Goal: Task Accomplishment & Management: Manage account settings

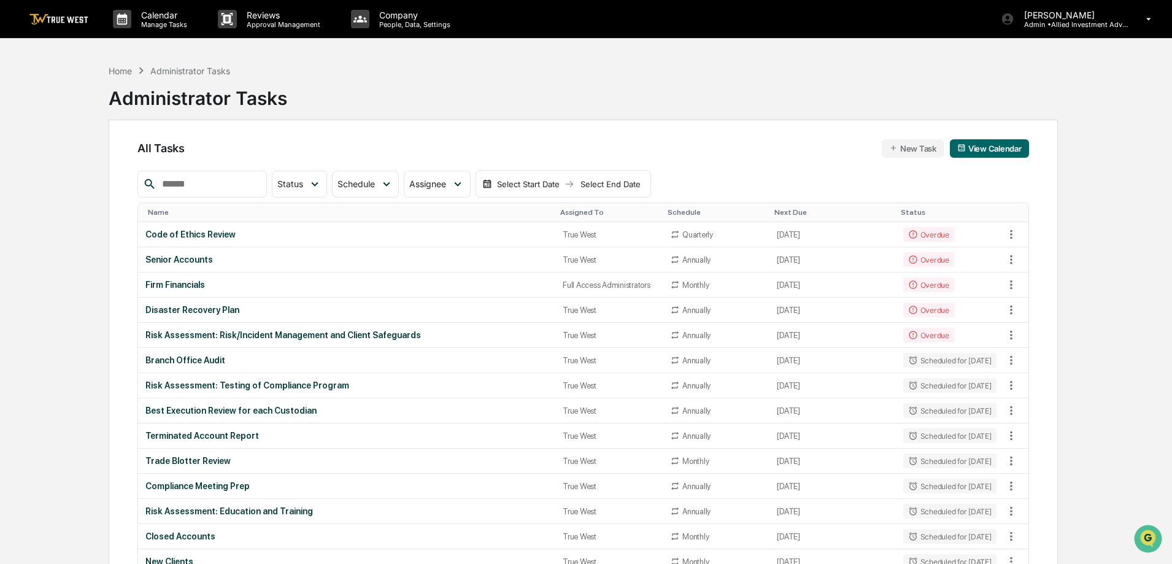
click at [73, 17] on img at bounding box center [58, 19] width 59 height 12
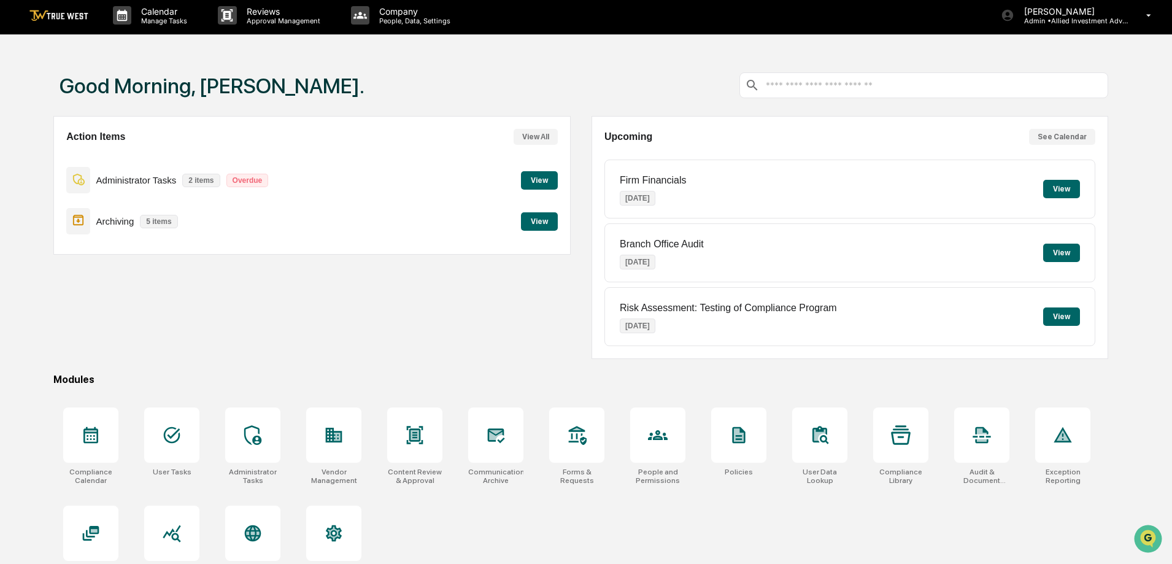
scroll to position [58, 0]
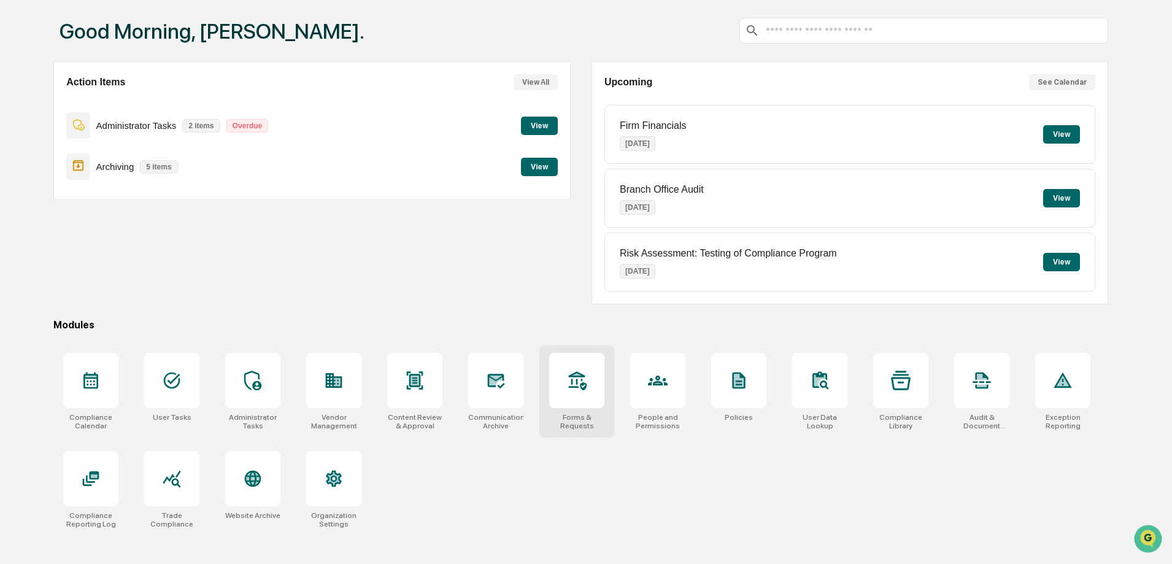
click at [569, 382] on icon at bounding box center [577, 381] width 20 height 20
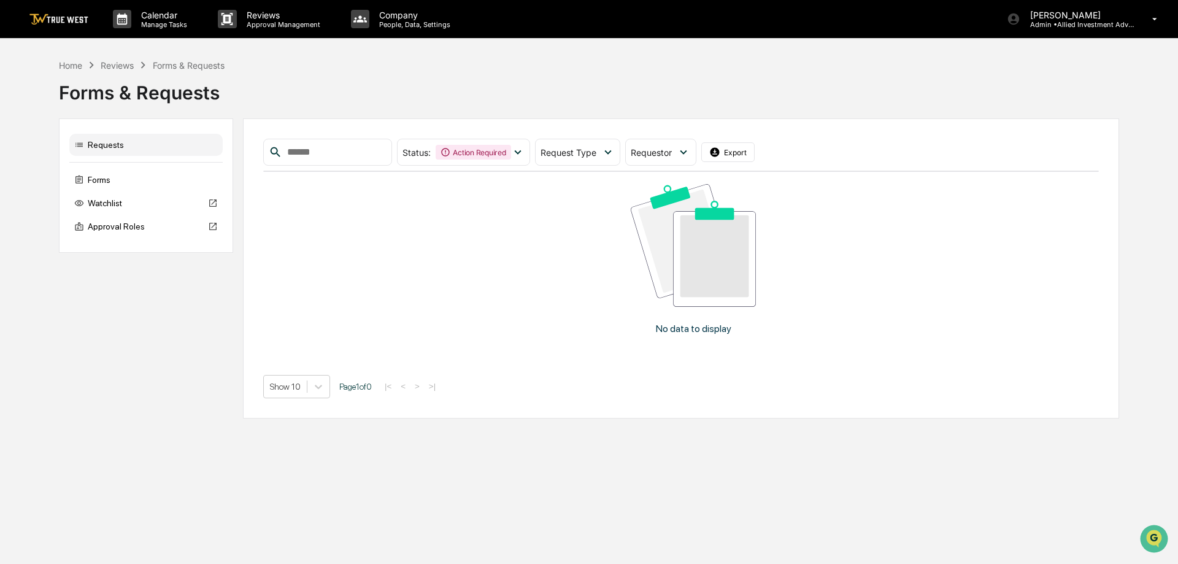
click at [54, 15] on img at bounding box center [58, 19] width 59 height 12
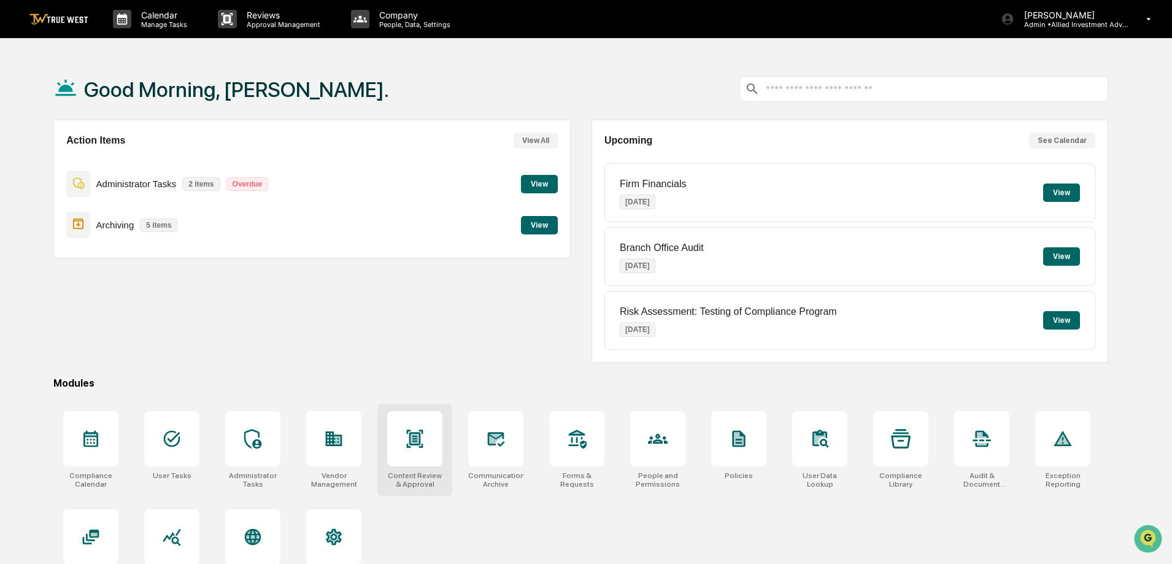
click at [406, 431] on icon at bounding box center [415, 439] width 20 height 20
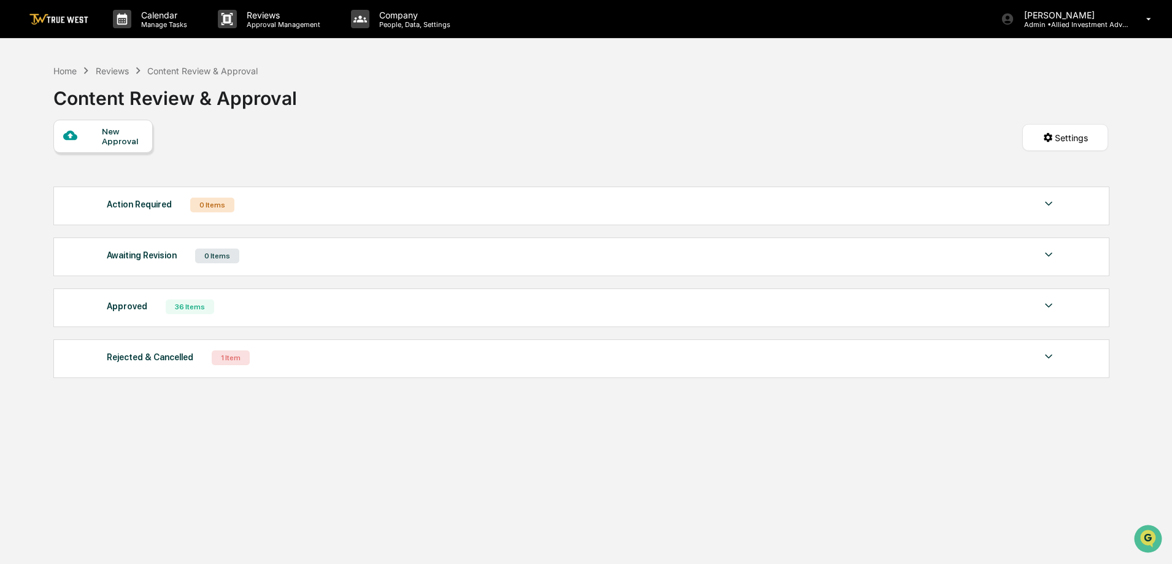
click at [64, 14] on img at bounding box center [58, 19] width 59 height 12
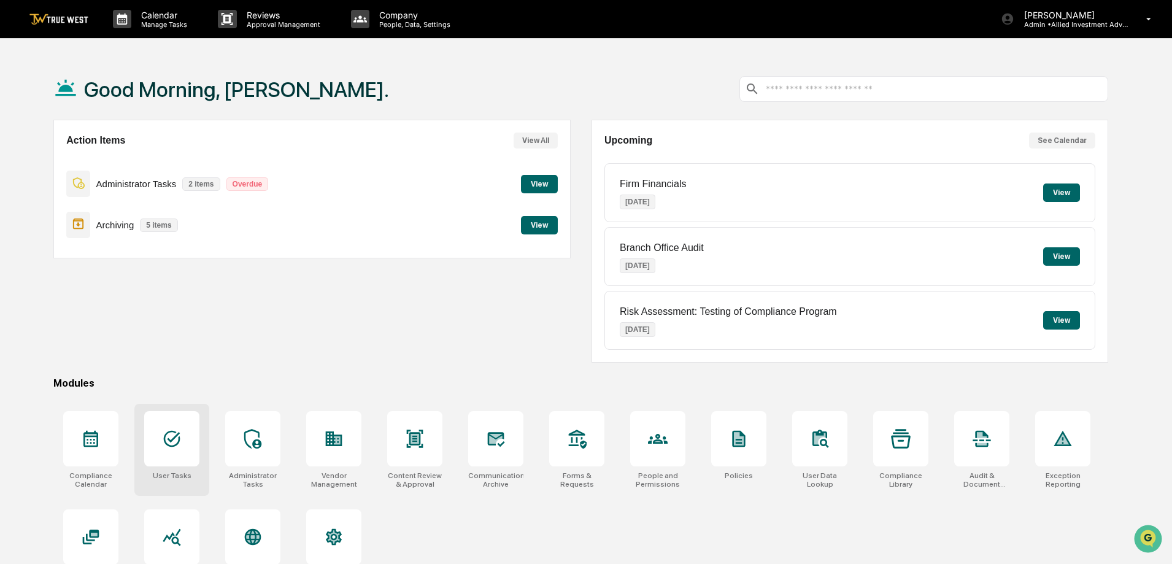
click at [170, 435] on icon at bounding box center [172, 439] width 20 height 20
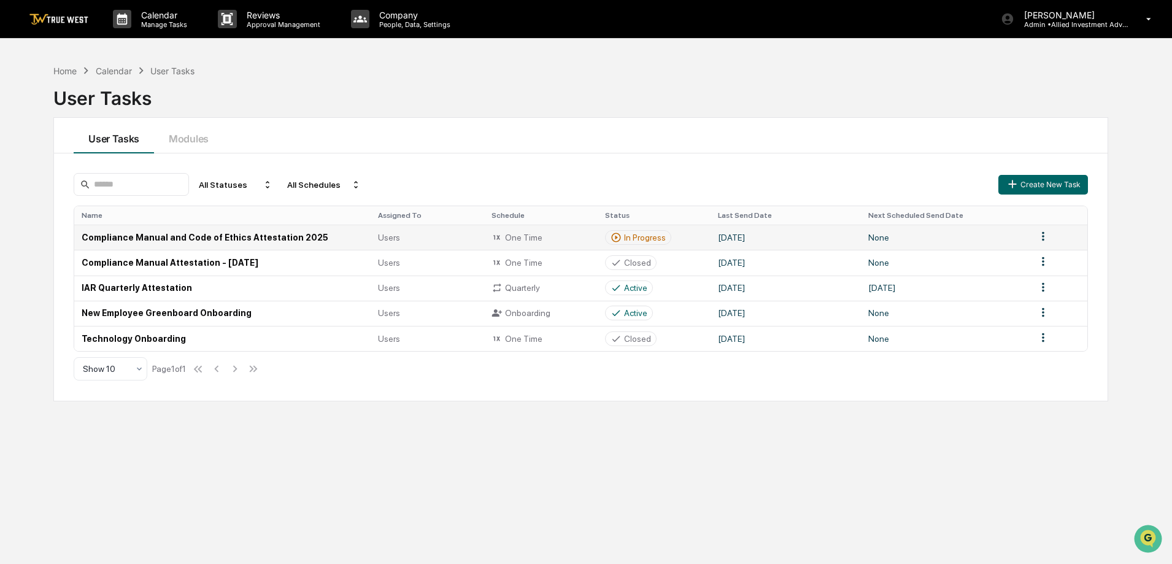
click at [238, 237] on td "Compliance Manual and Code of Ethics Attestation 2025" at bounding box center [222, 237] width 296 height 25
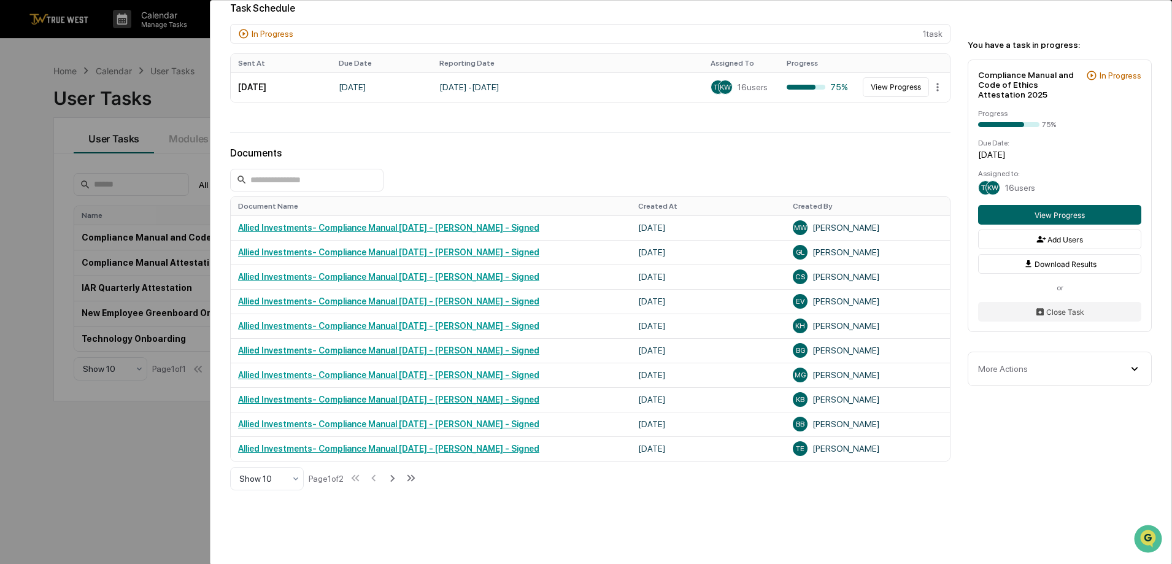
scroll to position [356, 0]
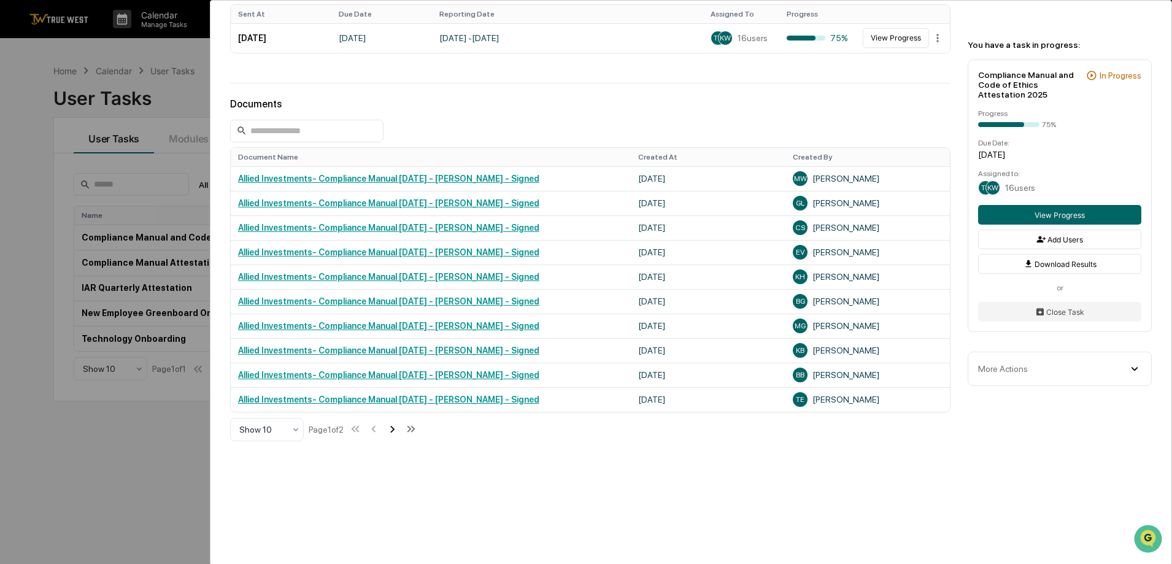
click at [394, 428] on icon at bounding box center [392, 429] width 4 height 7
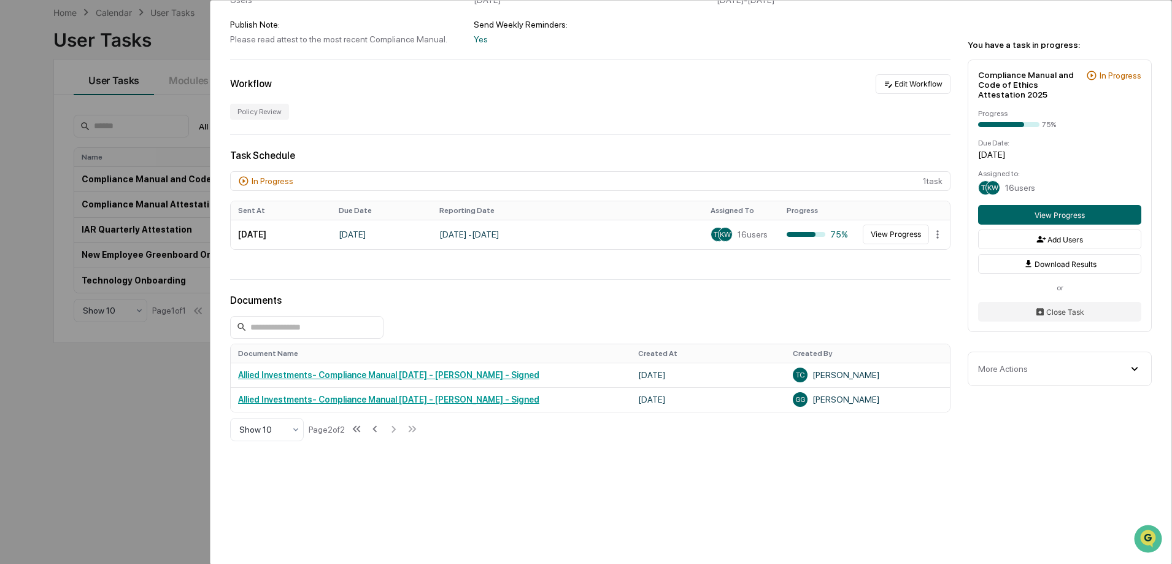
scroll to position [0, 0]
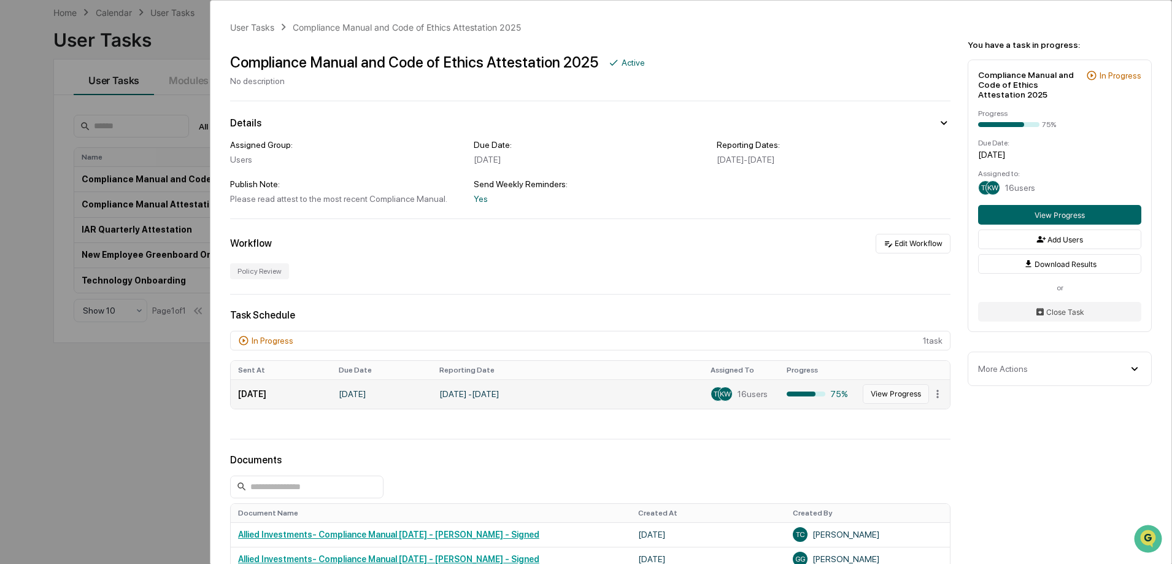
click at [884, 396] on button "View Progress" at bounding box center [896, 394] width 66 height 20
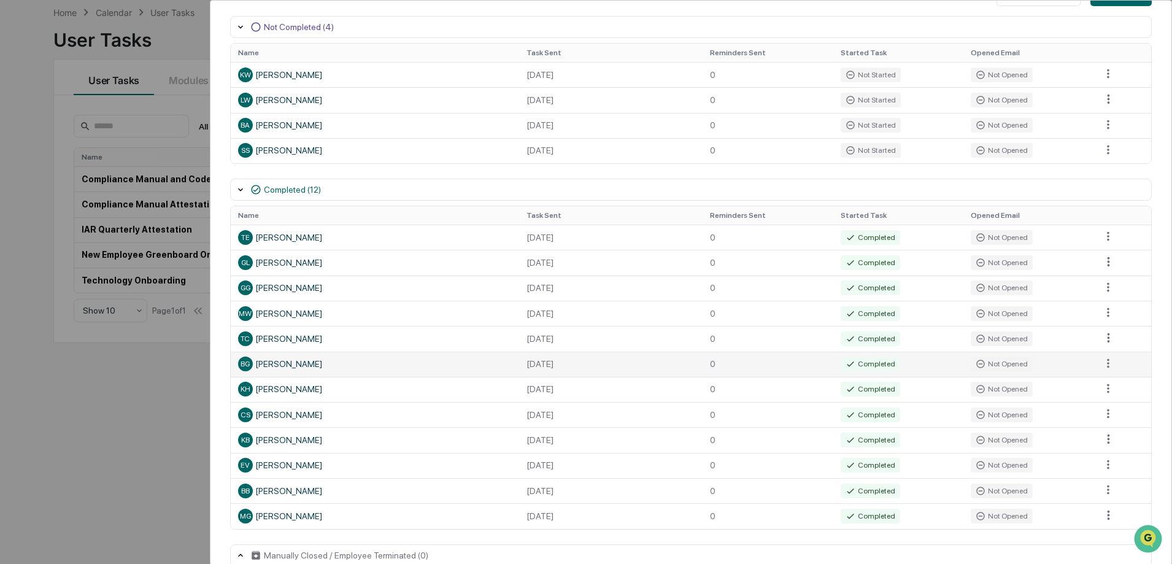
scroll to position [226, 0]
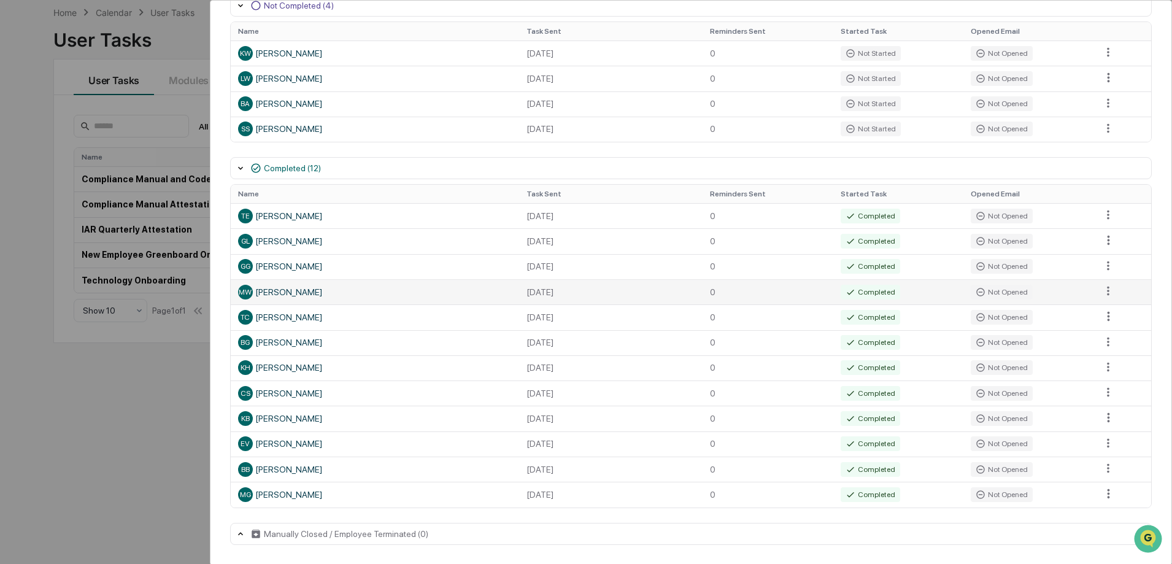
click at [1079, 289] on td "Not Opened" at bounding box center [1028, 291] width 131 height 25
click at [1102, 288] on html "Calendar Manage Tasks Reviews Approval Management Company People, Data, Setting…" at bounding box center [586, 224] width 1172 height 564
click at [780, 285] on html "Calendar Manage Tasks Reviews Approval Management Company People, Data, Setting…" at bounding box center [589, 224] width 1178 height 564
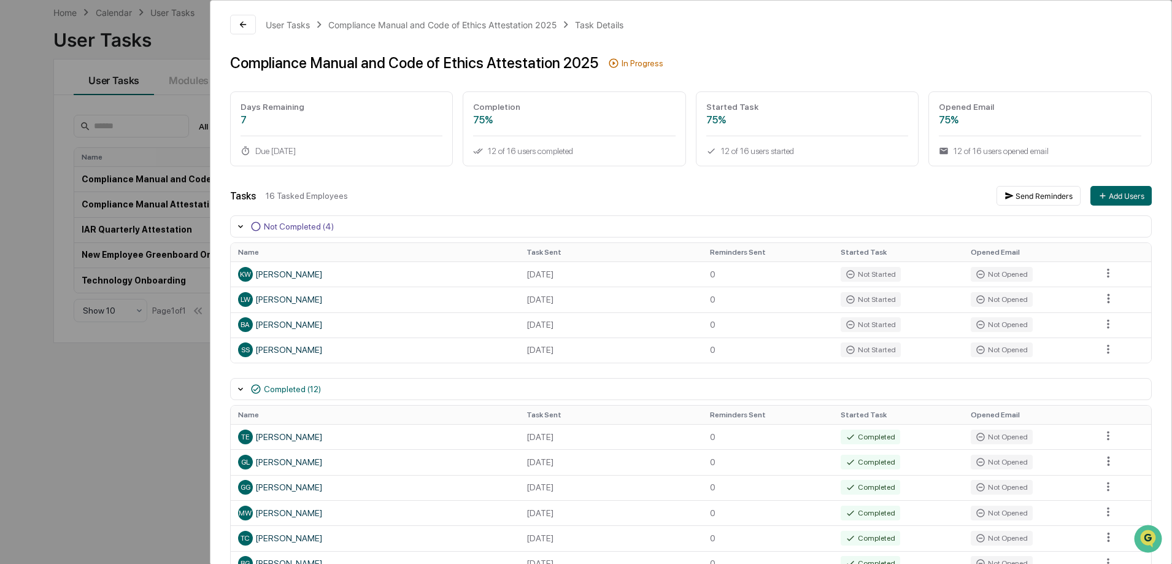
scroll to position [0, 0]
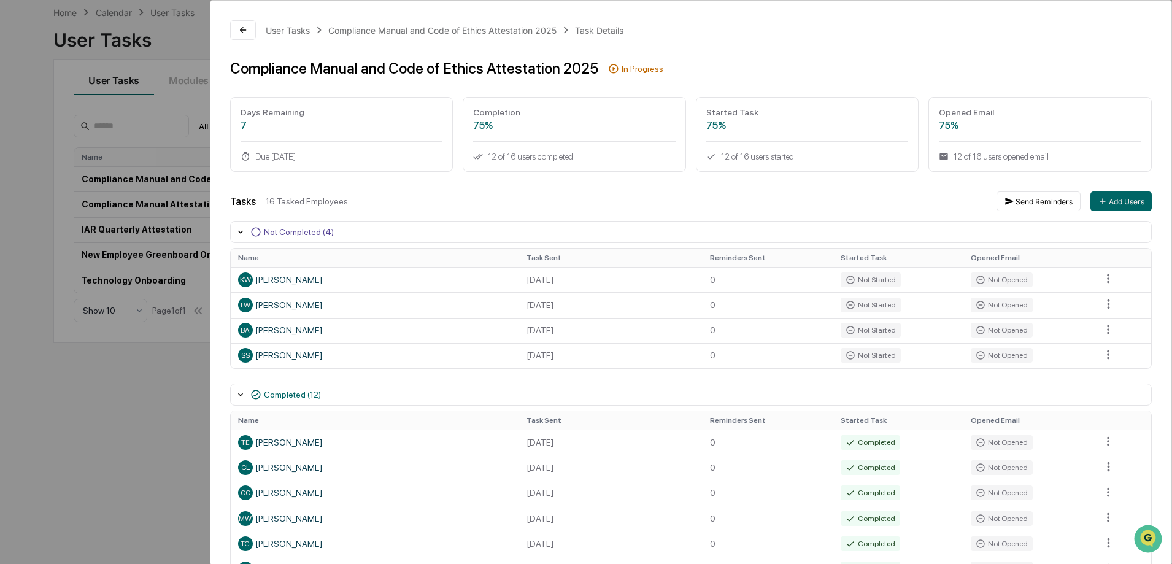
click at [98, 423] on div "User Tasks Compliance Manual and Code of Ethics Attestation 2025 Task Details C…" at bounding box center [586, 282] width 1172 height 564
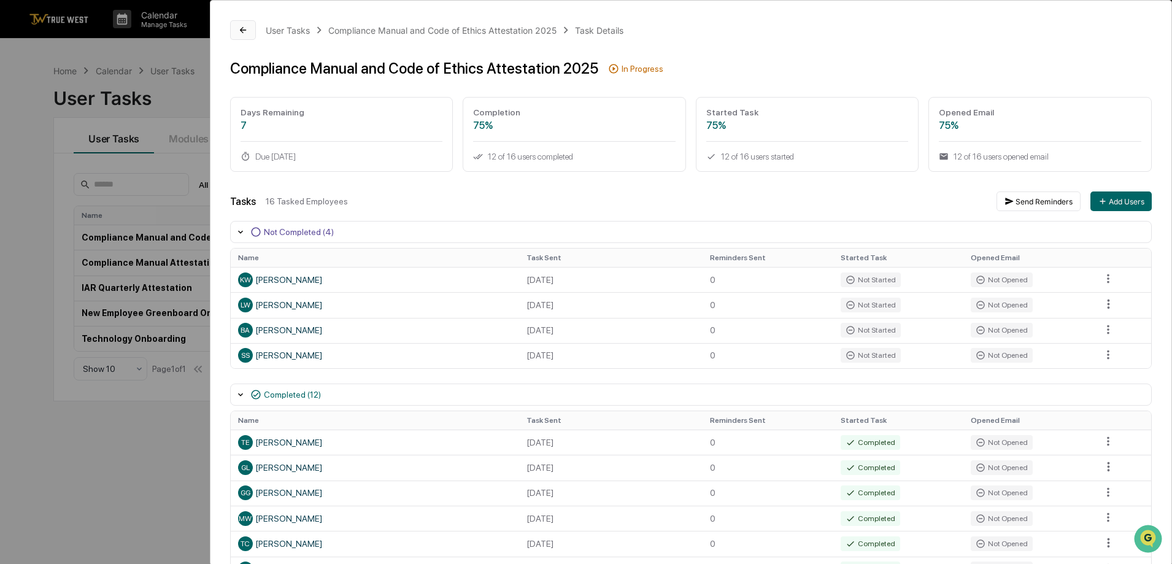
click at [248, 26] on button at bounding box center [243, 30] width 26 height 20
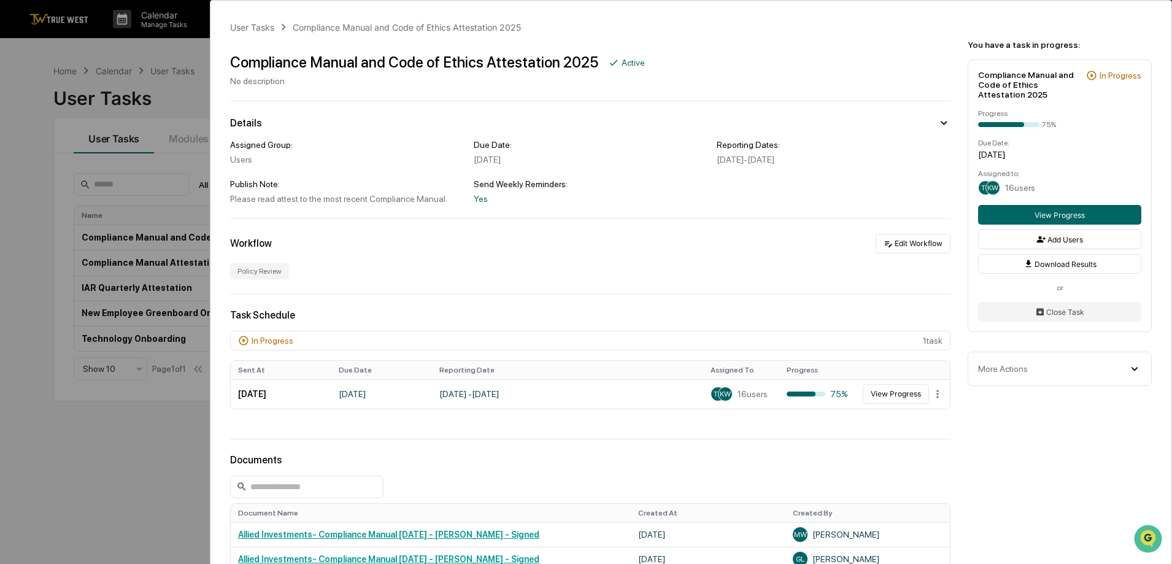
click at [127, 423] on div "User Tasks Compliance Manual and Code of Ethics Attestation 2025 Compliance Man…" at bounding box center [586, 282] width 1172 height 564
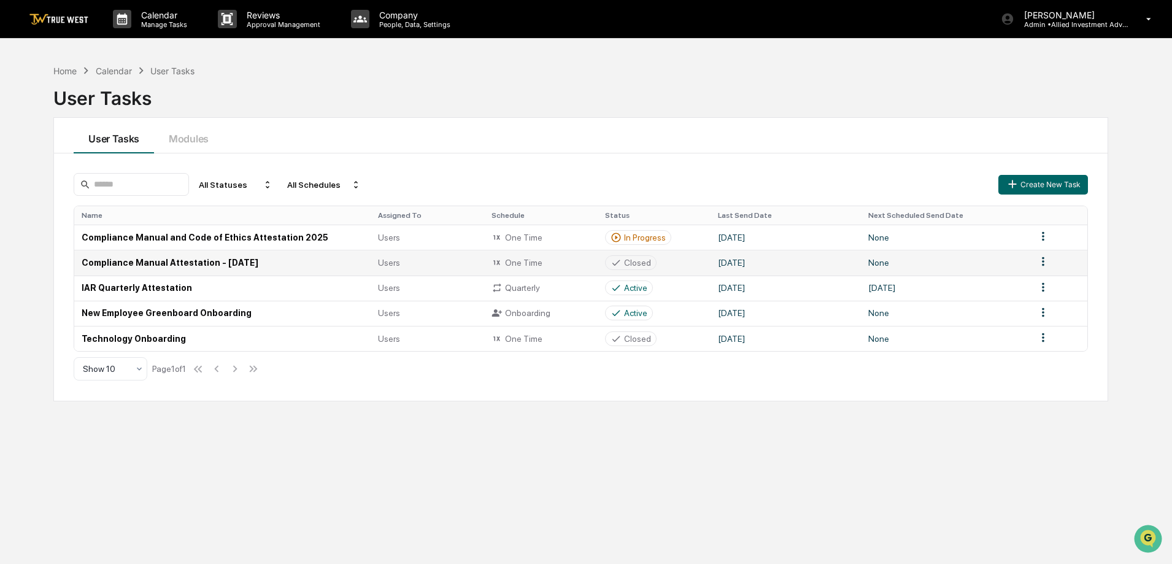
click at [189, 258] on td "Compliance Manual Attestation - May 2025" at bounding box center [222, 262] width 296 height 25
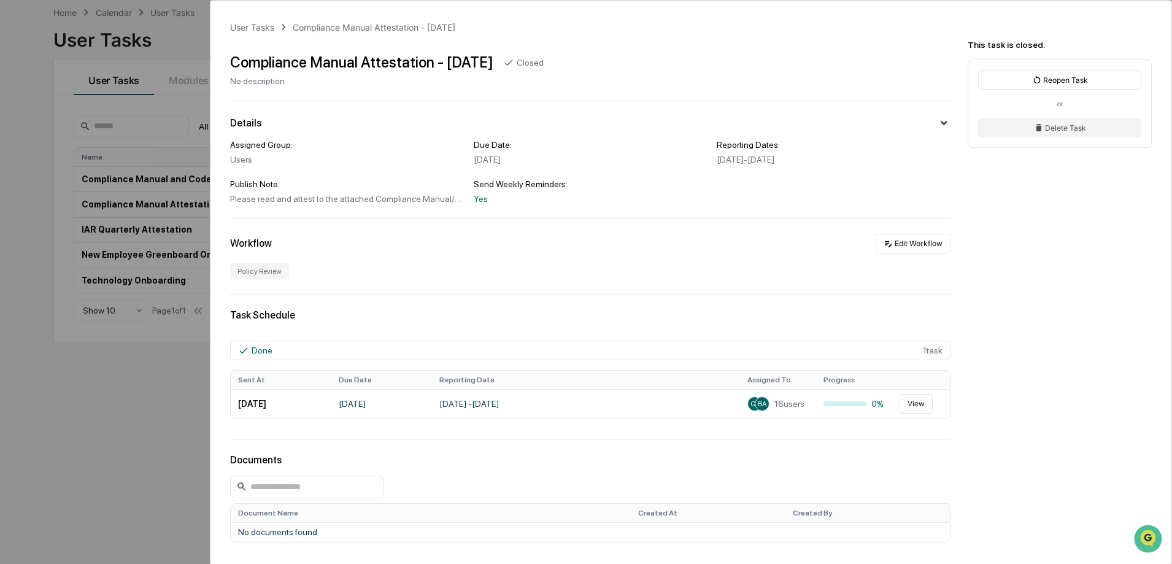
click at [161, 398] on div "User Tasks Compliance Manual Attestation - May 2025 Compliance Manual Attestati…" at bounding box center [586, 282] width 1172 height 564
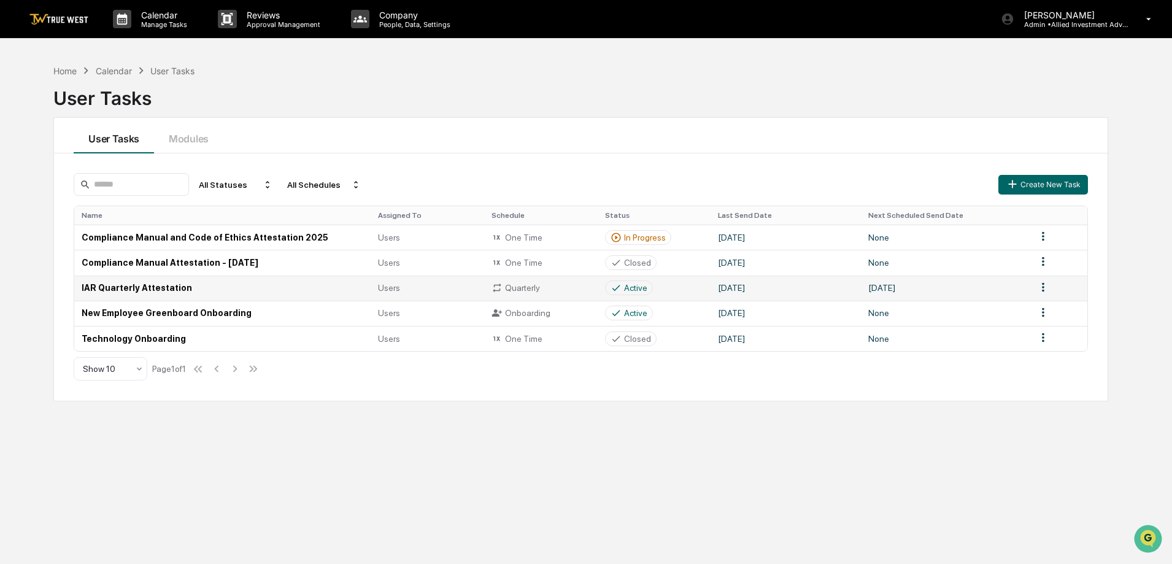
click at [141, 285] on td "IAR Quarterly Attestation" at bounding box center [222, 287] width 296 height 25
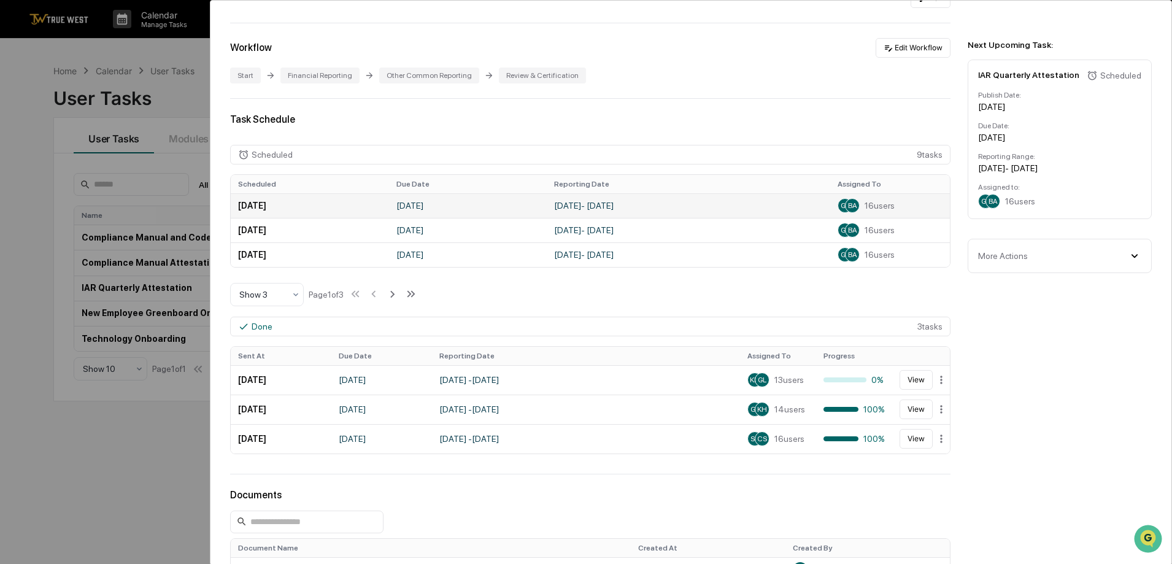
scroll to position [245, 0]
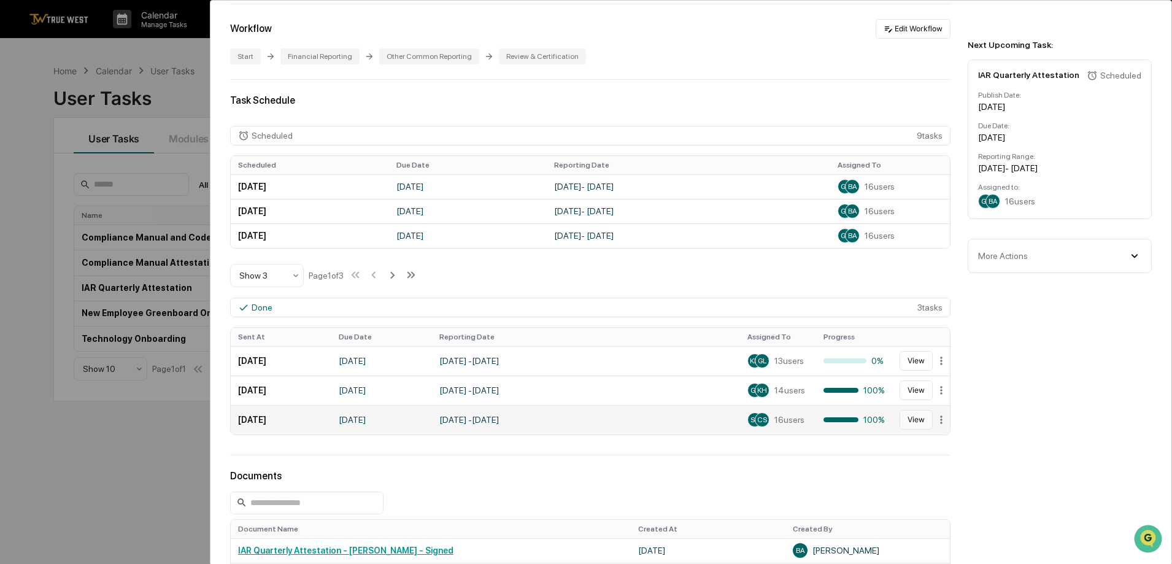
click at [908, 420] on button "View" at bounding box center [915, 420] width 33 height 20
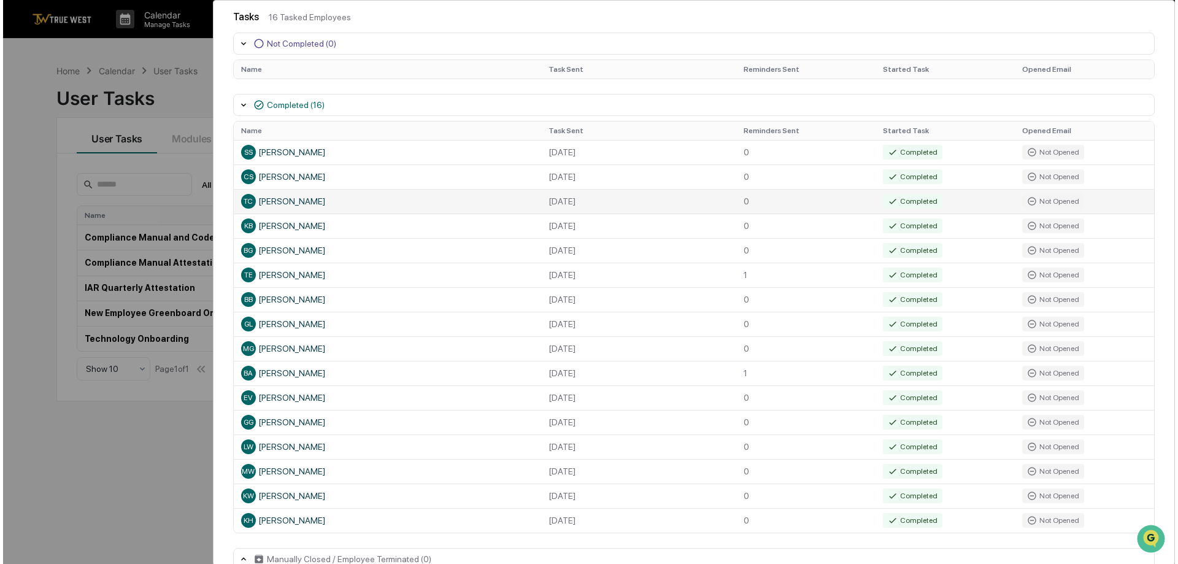
scroll to position [206, 0]
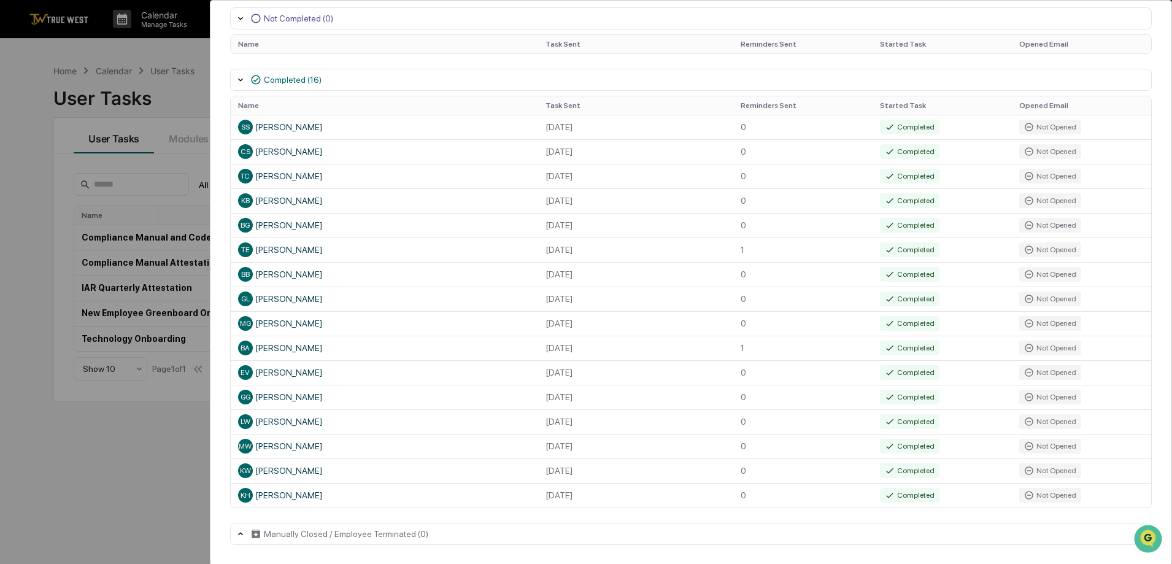
click at [98, 482] on div "User Tasks IAR Quarterly Attestation Task Details IAR Quarterly Attestation Clo…" at bounding box center [586, 282] width 1172 height 564
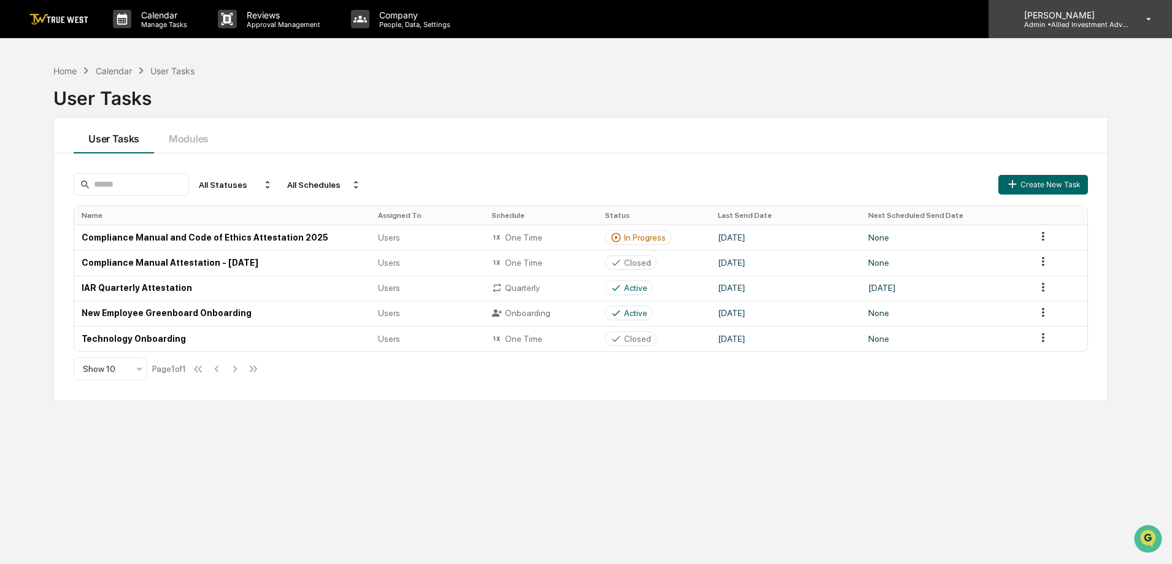
click at [1108, 18] on p "[PERSON_NAME]" at bounding box center [1071, 15] width 114 height 10
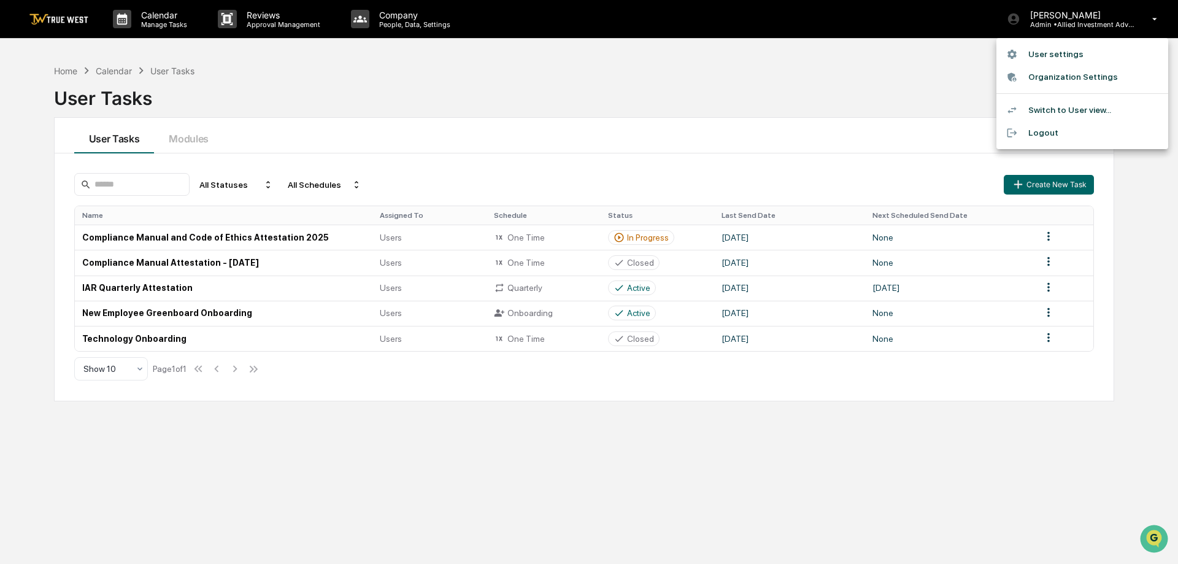
click at [1045, 131] on li "Logout" at bounding box center [1082, 132] width 172 height 23
